Goal: Check status: Check status

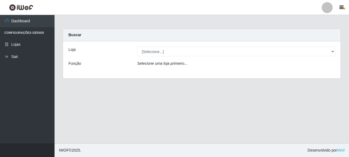
click at [183, 57] on div "Loja [Selecione...] Supermercado Queiroz - [GEOGRAPHIC_DATA] Função Selecione u…" at bounding box center [202, 59] width 278 height 37
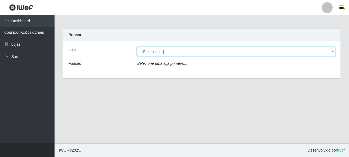
click at [194, 53] on select "[Selecione...] Supermercado Queiroz - [GEOGRAPHIC_DATA]" at bounding box center [236, 52] width 198 height 10
select select "496"
click at [137, 47] on select "[Selecione...] Supermercado Queiroz - [GEOGRAPHIC_DATA]" at bounding box center [236, 52] width 198 height 10
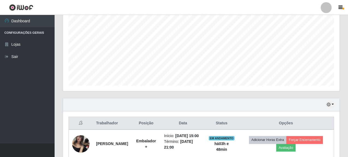
scroll to position [142, 0]
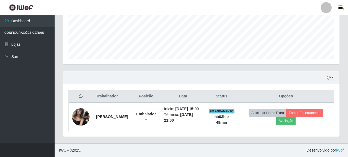
click at [326, 73] on div "Hoje 1 dia 3 dias 1 Semana Não encerrados" at bounding box center [201, 77] width 276 height 13
click at [328, 76] on icon "button" at bounding box center [328, 78] width 4 height 4
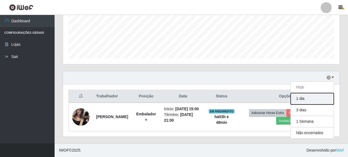
click at [297, 93] on button "1 dia" at bounding box center [311, 98] width 43 height 11
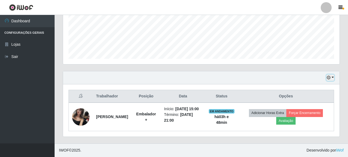
click at [328, 75] on button "button" at bounding box center [330, 78] width 8 height 6
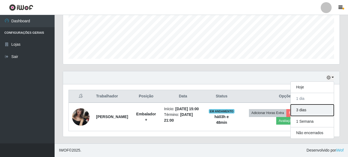
click at [293, 105] on button "3 dias" at bounding box center [311, 110] width 43 height 11
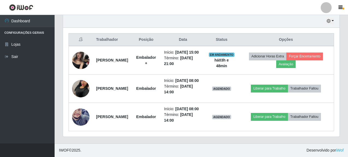
scroll to position [210, 0]
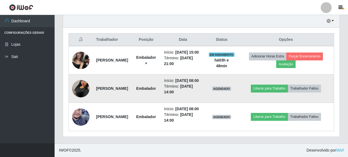
click at [80, 82] on img at bounding box center [80, 88] width 17 height 31
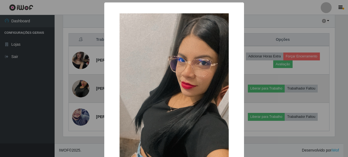
scroll to position [113, 273]
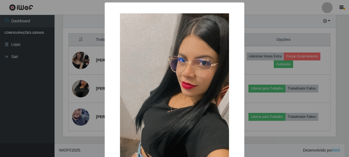
click at [68, 97] on div "× OK Cancel" at bounding box center [174, 78] width 349 height 157
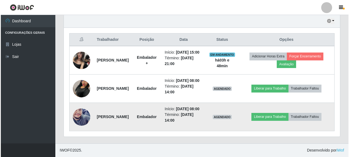
scroll to position [113, 276]
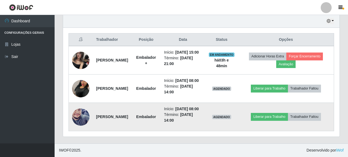
click at [79, 110] on img at bounding box center [80, 117] width 17 height 31
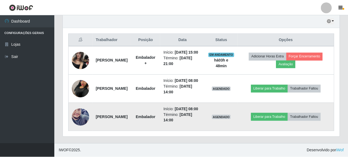
scroll to position [113, 273]
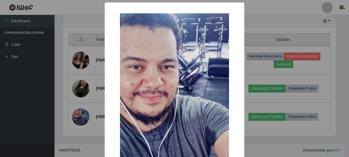
click at [61, 103] on div "× OK Cancel" at bounding box center [174, 78] width 349 height 157
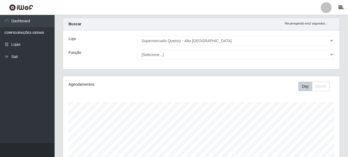
scroll to position [0, 0]
